Goal: Transaction & Acquisition: Purchase product/service

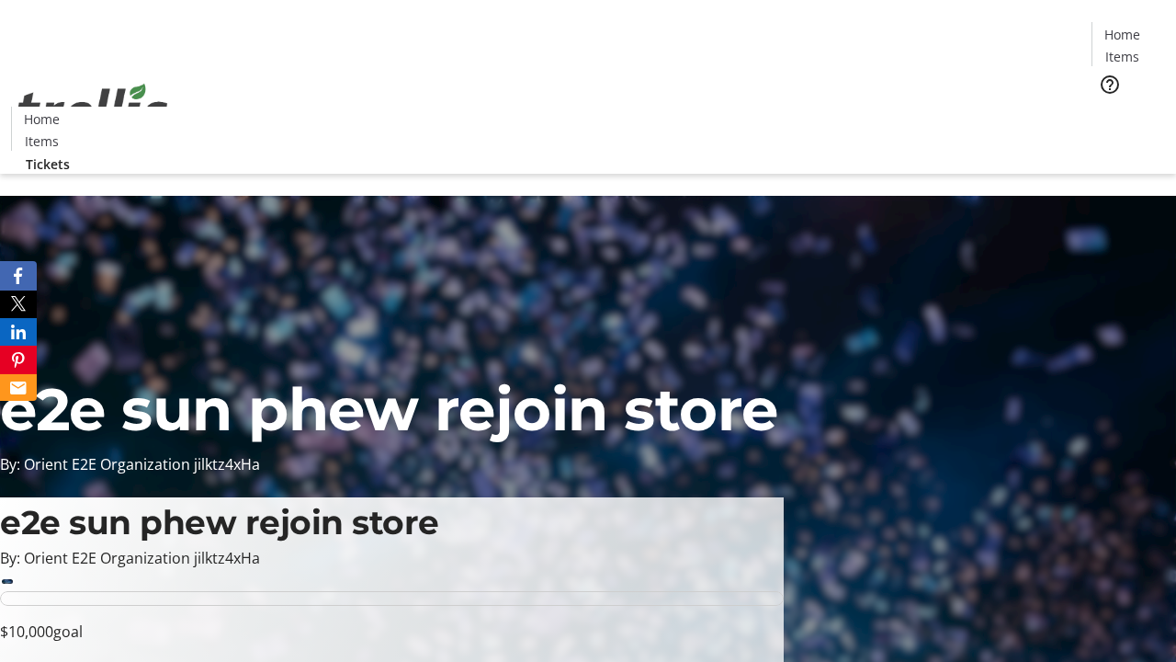
click at [1106, 107] on span "Tickets" at bounding box center [1128, 116] width 44 height 19
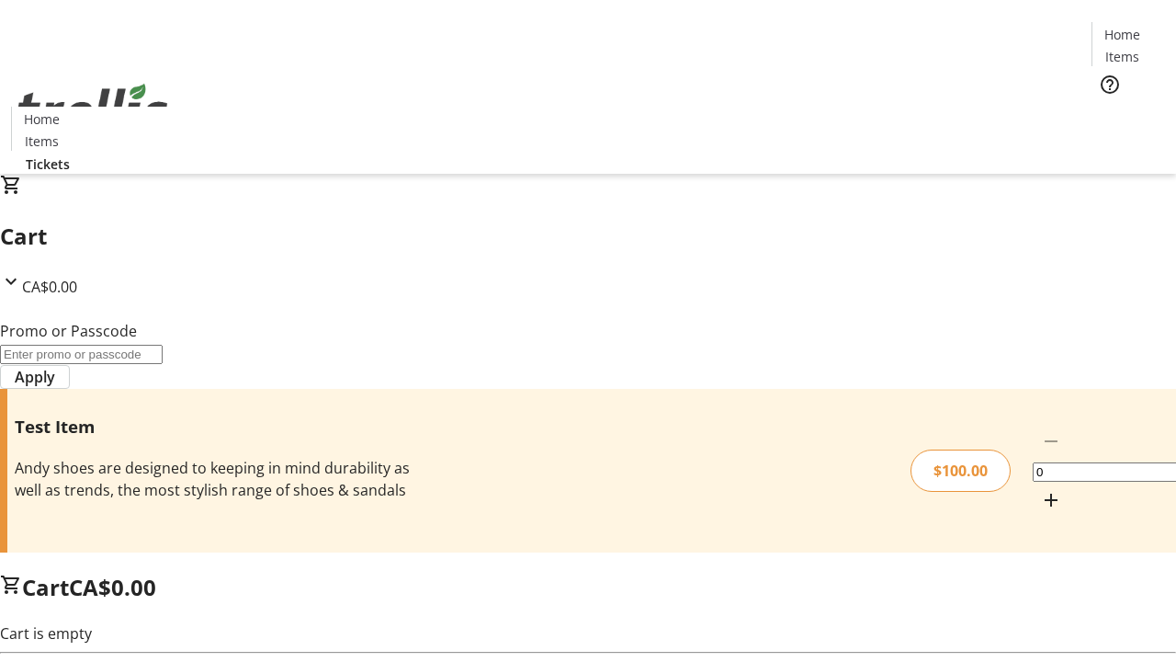
click at [1040, 489] on mat-icon "Increment by one" at bounding box center [1051, 500] width 22 height 22
type input "1"
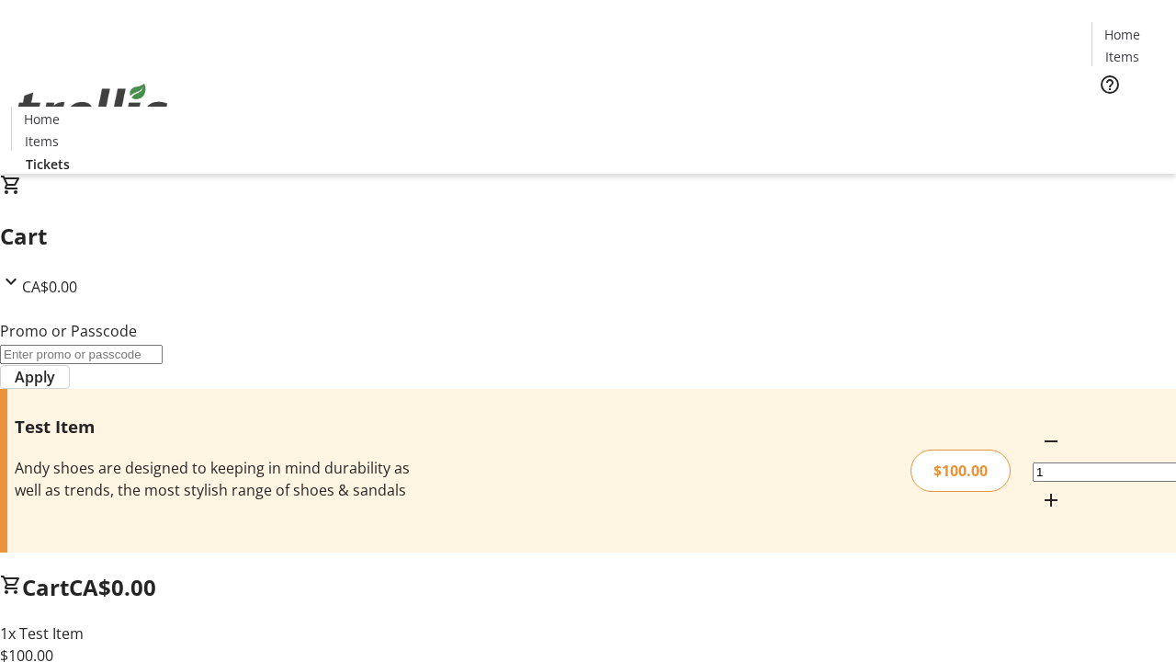
type input "FLAT"
